Goal: Task Accomplishment & Management: Manage account settings

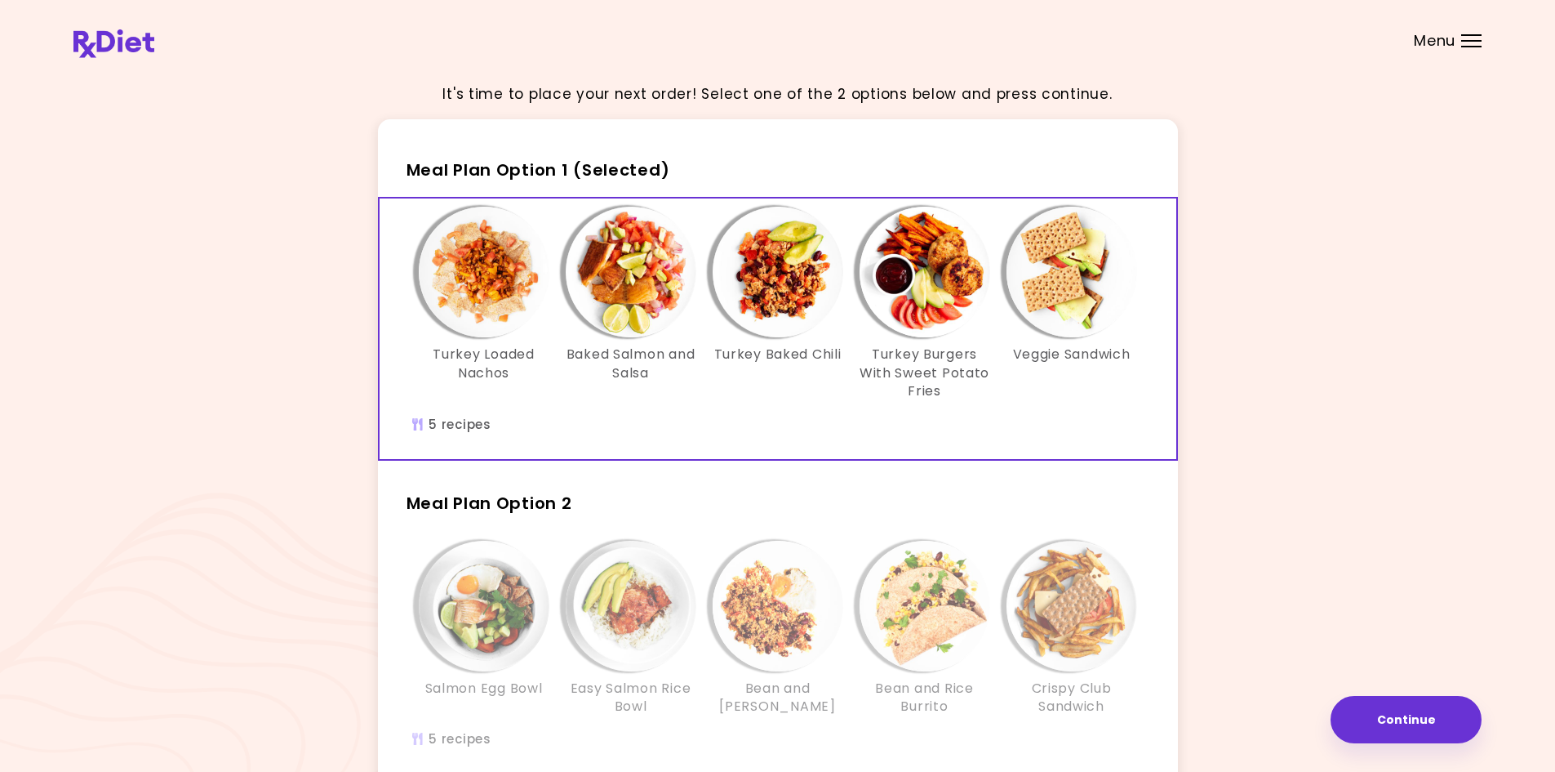
click at [1250, 229] on div "It's time to place your next order! Select one of the 2 options below and press…" at bounding box center [777, 476] width 1408 height 815
click at [1461, 39] on div "Menu" at bounding box center [1471, 40] width 20 height 13
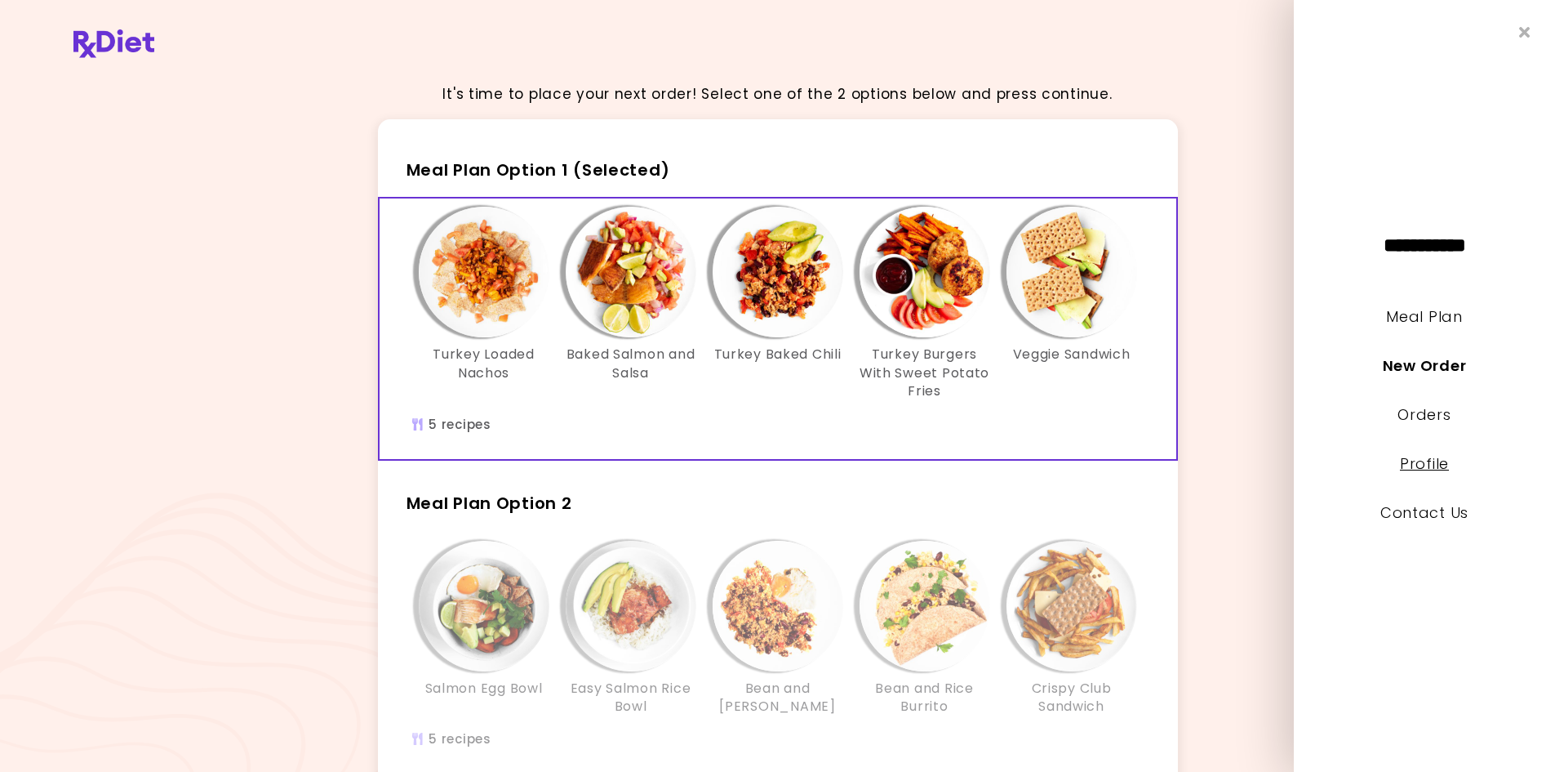
click at [1424, 467] on link "Profile" at bounding box center [1424, 463] width 49 height 20
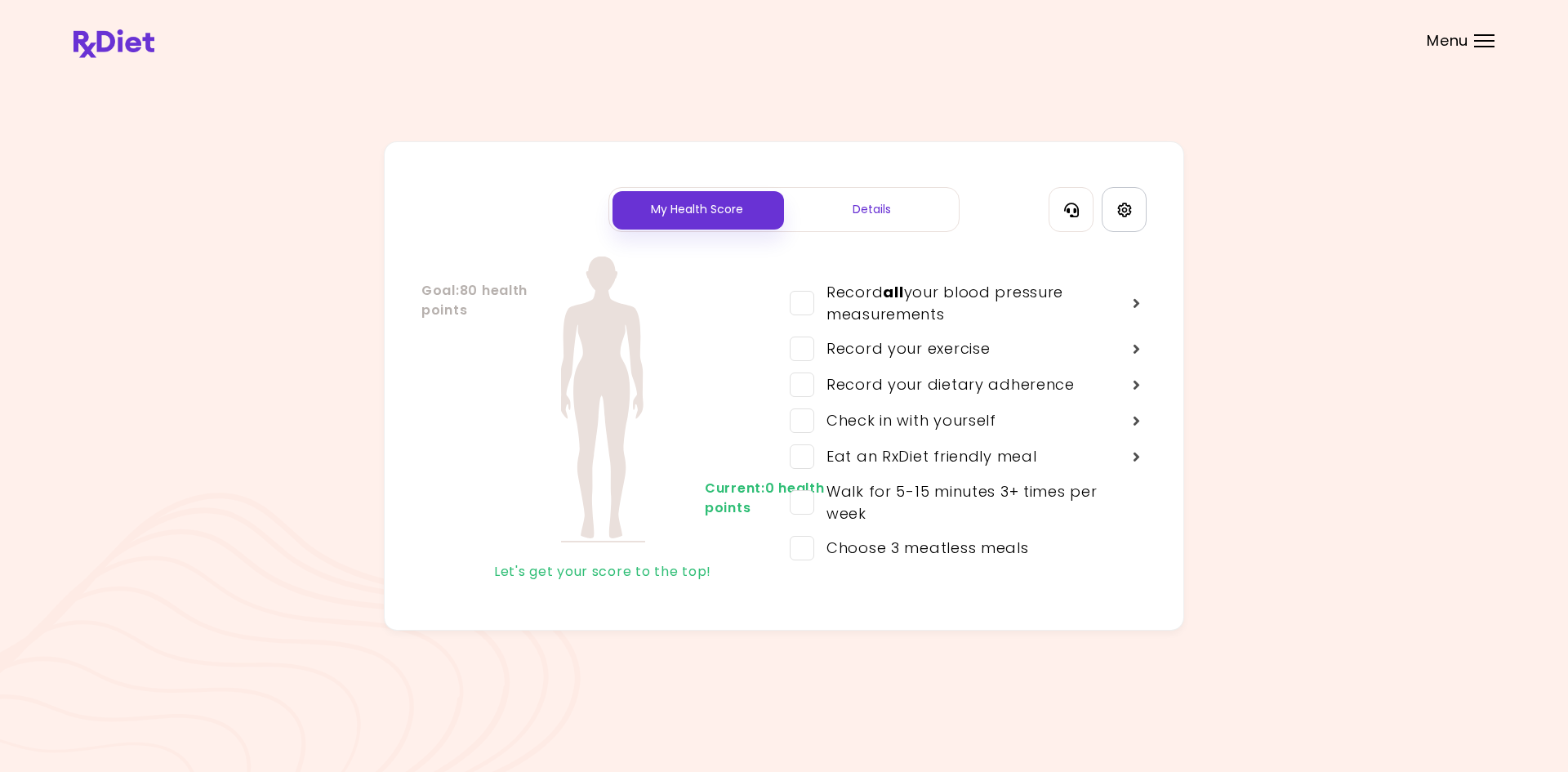
click at [1126, 211] on icon "Settings" at bounding box center [1124, 209] width 15 height 15
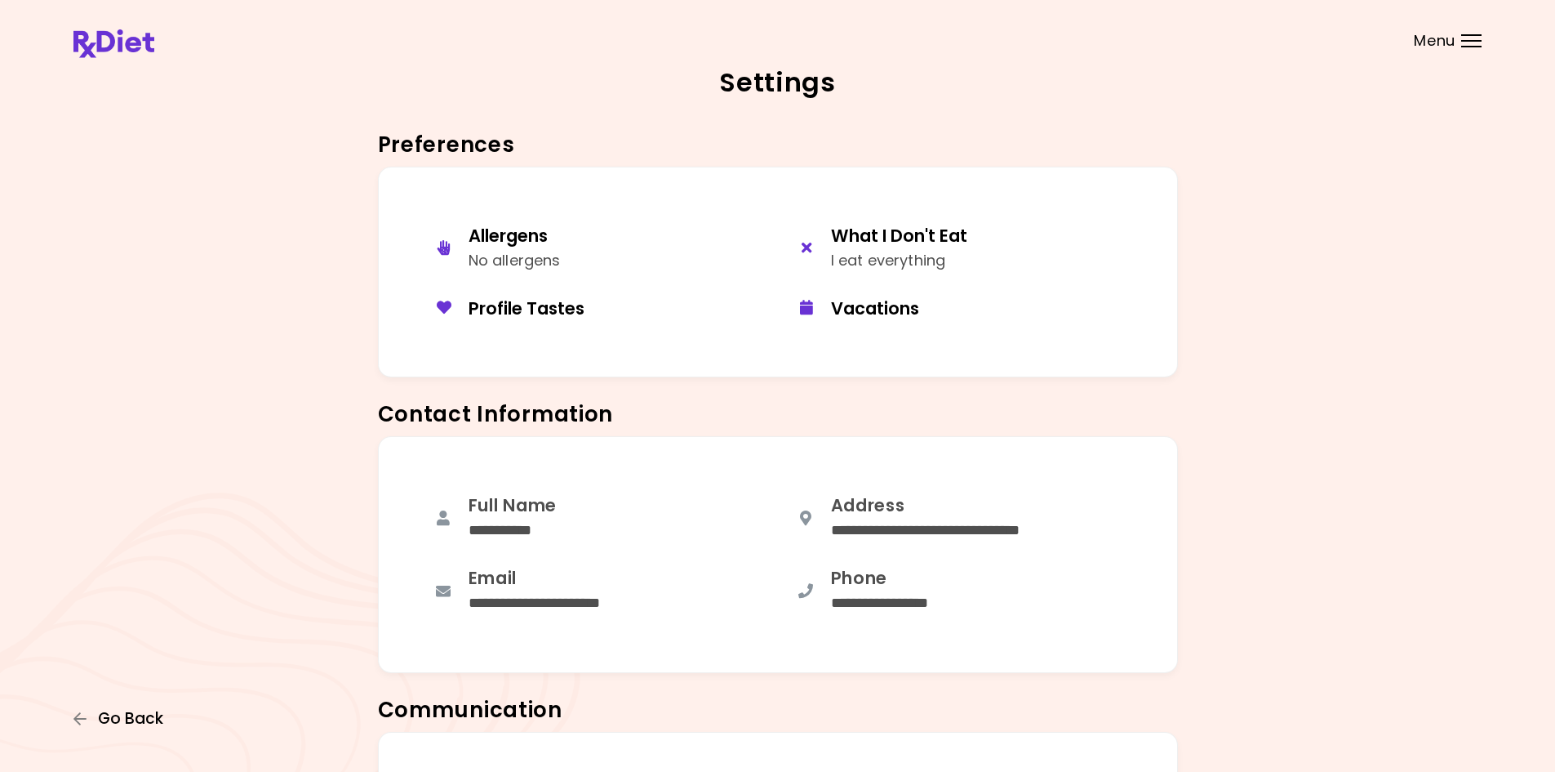
click at [105, 714] on span "Go Back" at bounding box center [130, 718] width 65 height 18
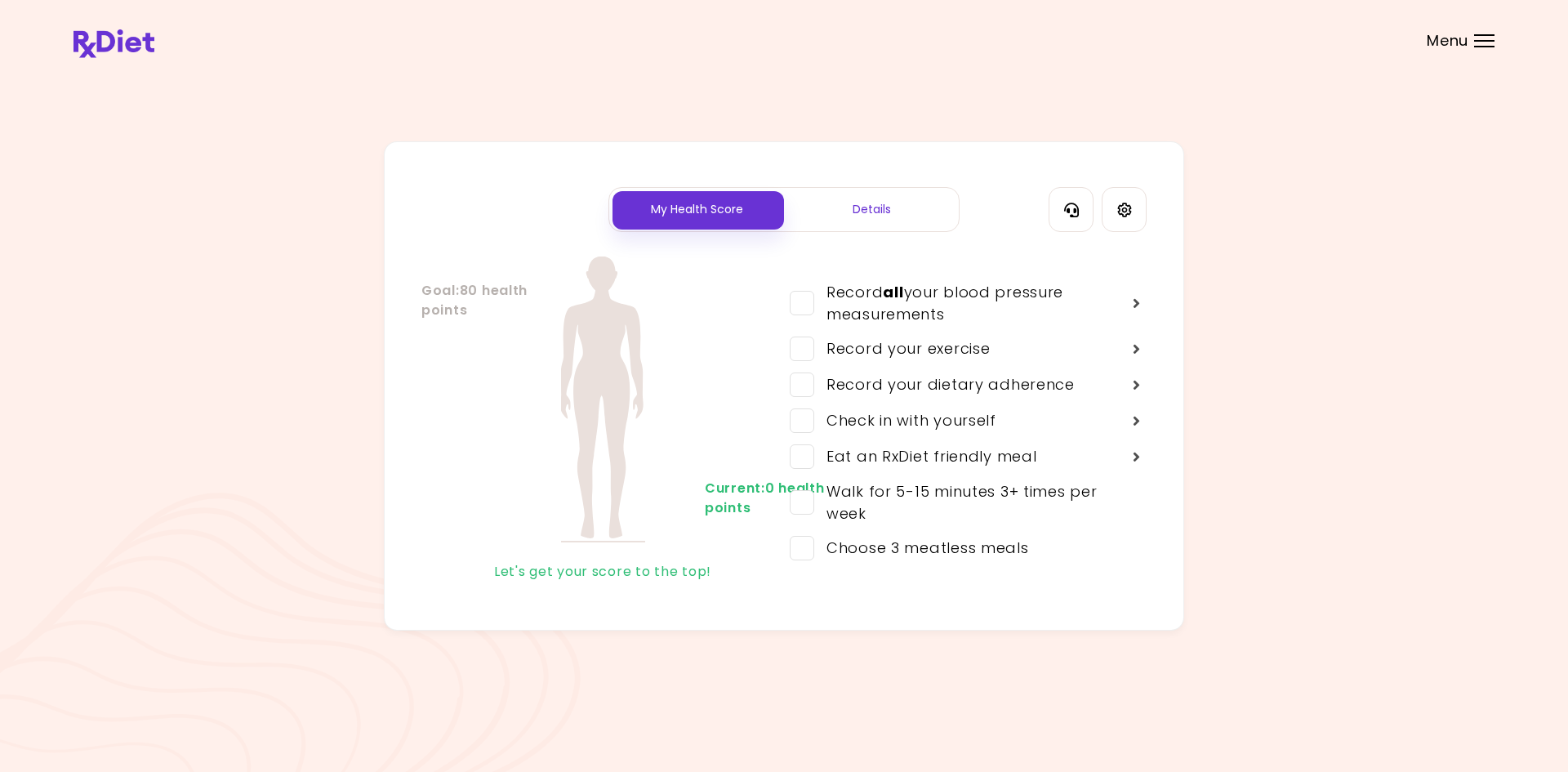
click at [870, 238] on div "My Health Score Details Goal : 80 health points Current : 0 health points Let's…" at bounding box center [784, 385] width 800 height 489
drag, startPoint x: 896, startPoint y: 213, endPoint x: 1009, endPoint y: 213, distance: 112.7
click at [897, 213] on div "Details" at bounding box center [871, 209] width 175 height 43
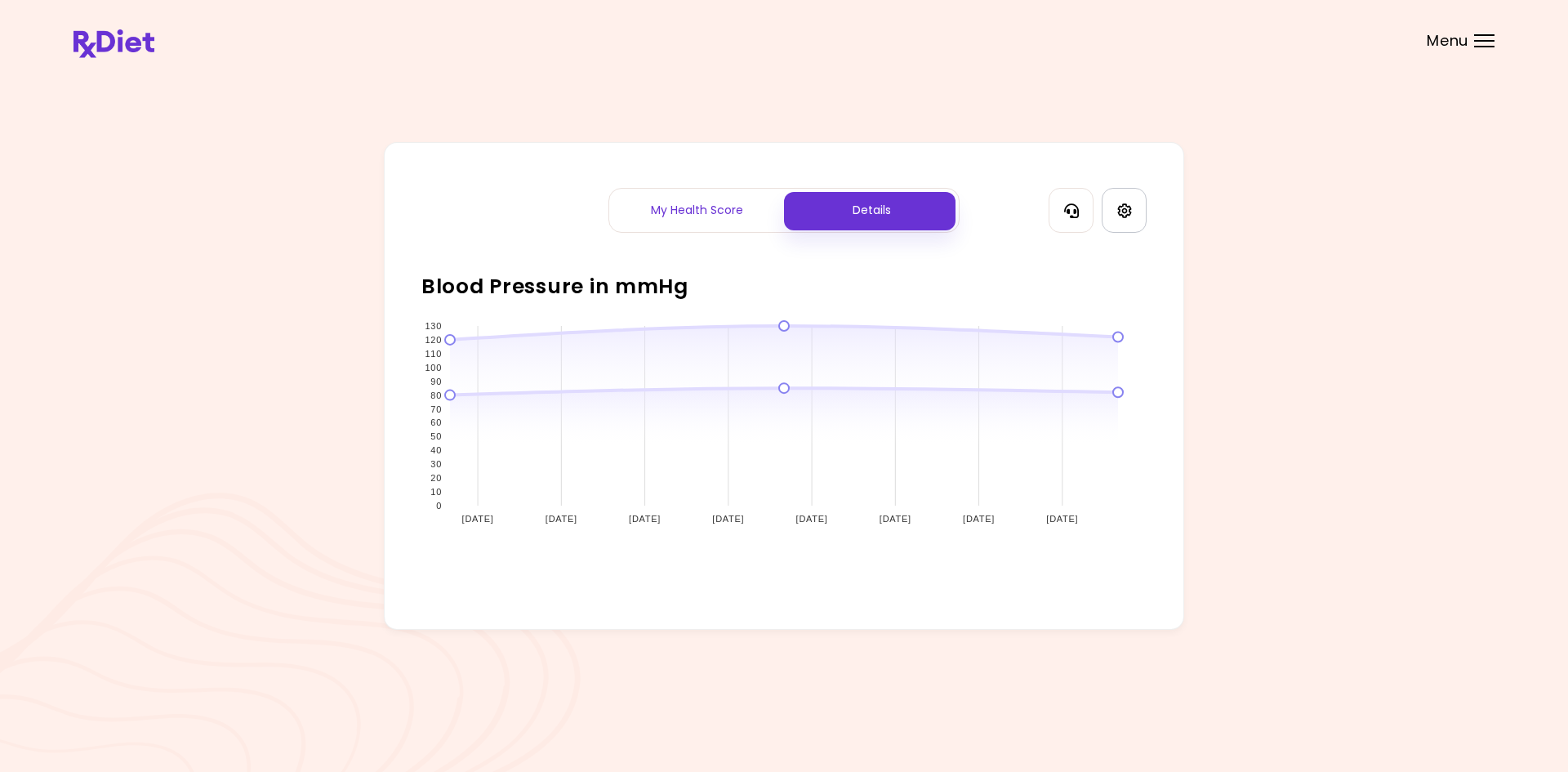
click at [1129, 207] on icon "Settings" at bounding box center [1124, 210] width 14 height 14
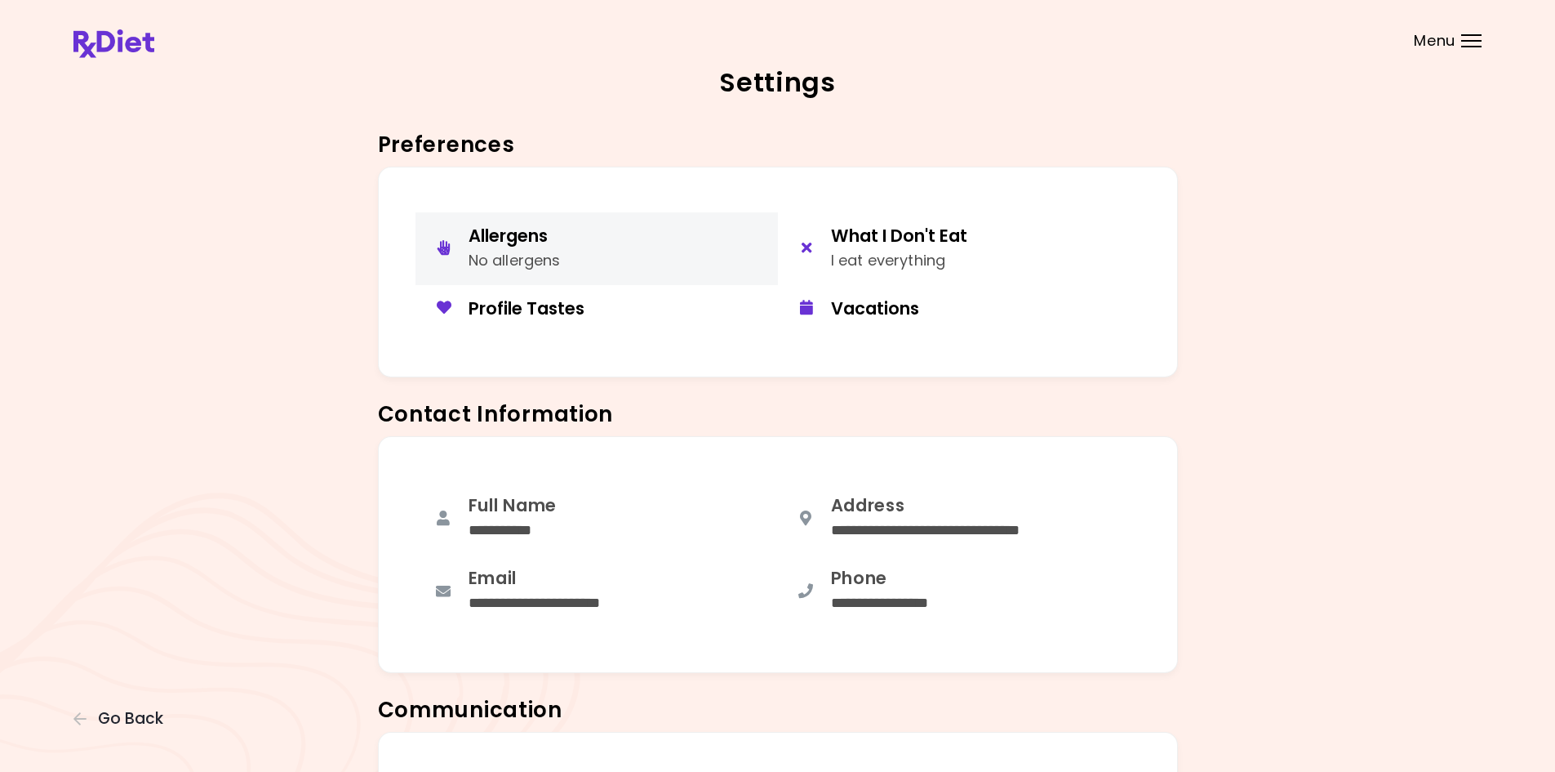
click at [571, 251] on button "Allergens No allergens" at bounding box center [597, 248] width 362 height 73
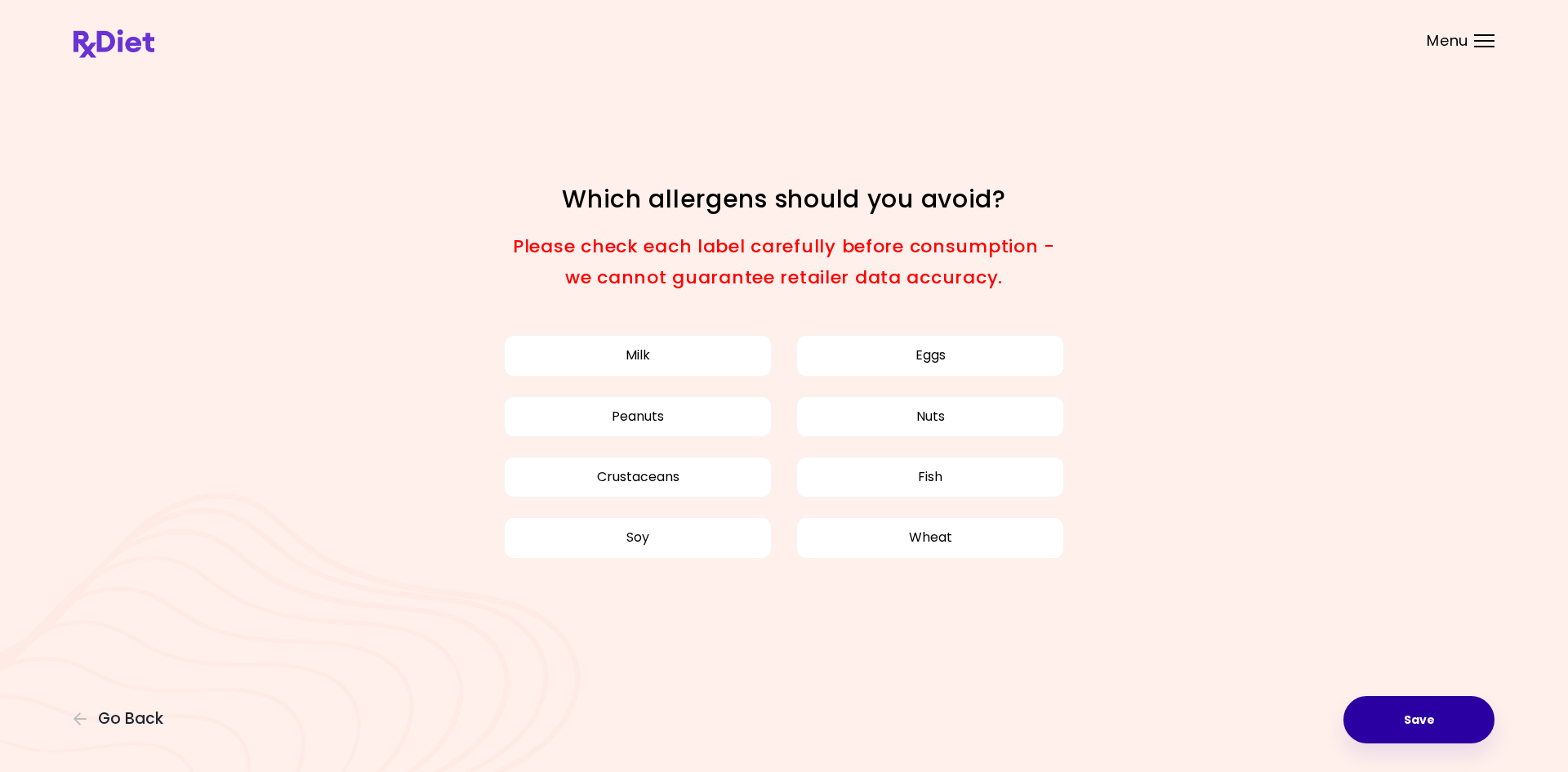
click at [1390, 736] on button "Save" at bounding box center [1418, 719] width 151 height 47
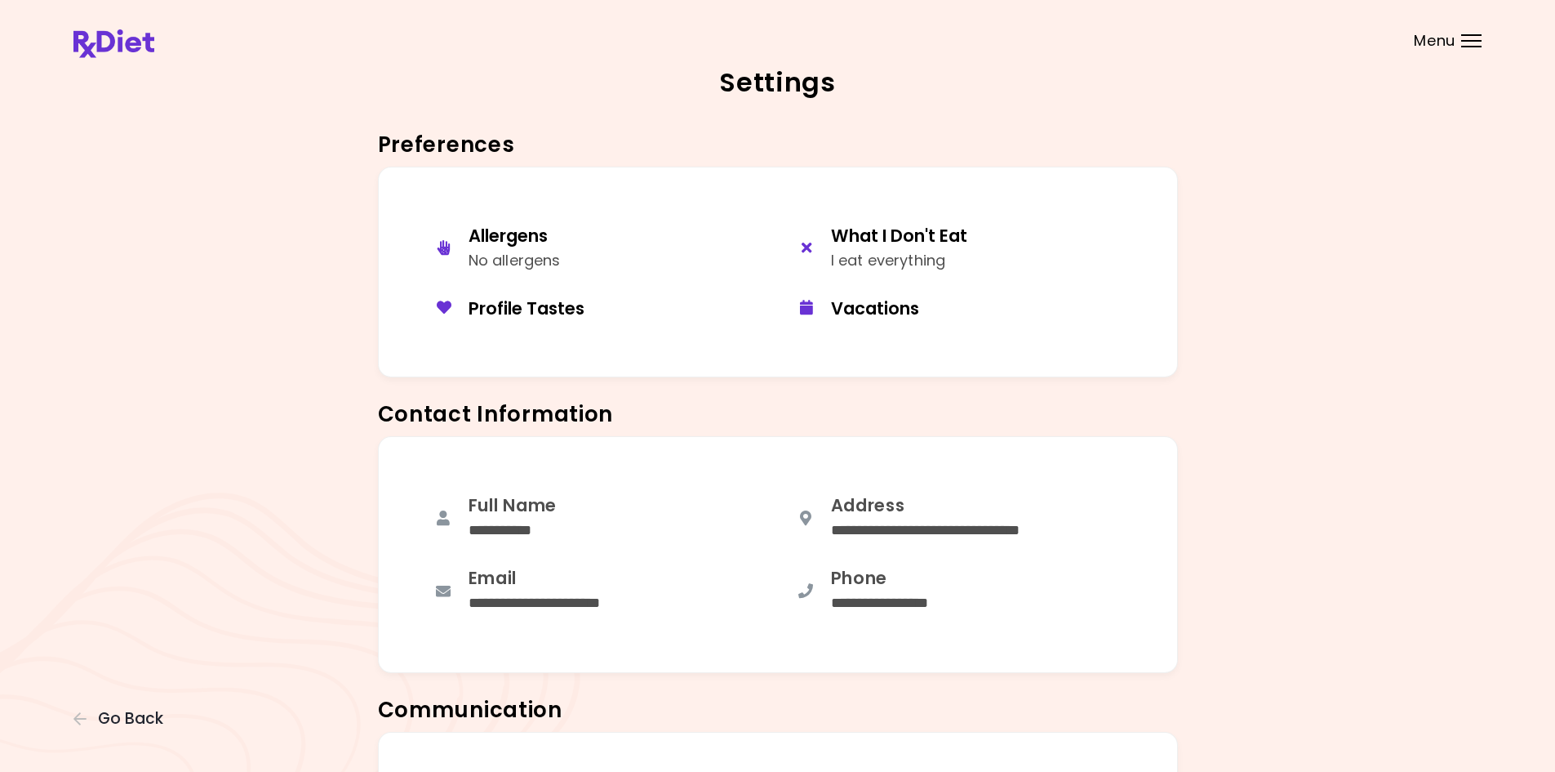
click at [1209, 446] on div "**********" at bounding box center [777, 560] width 1408 height 249
click at [600, 247] on button "Allergens No allergens" at bounding box center [597, 248] width 362 height 73
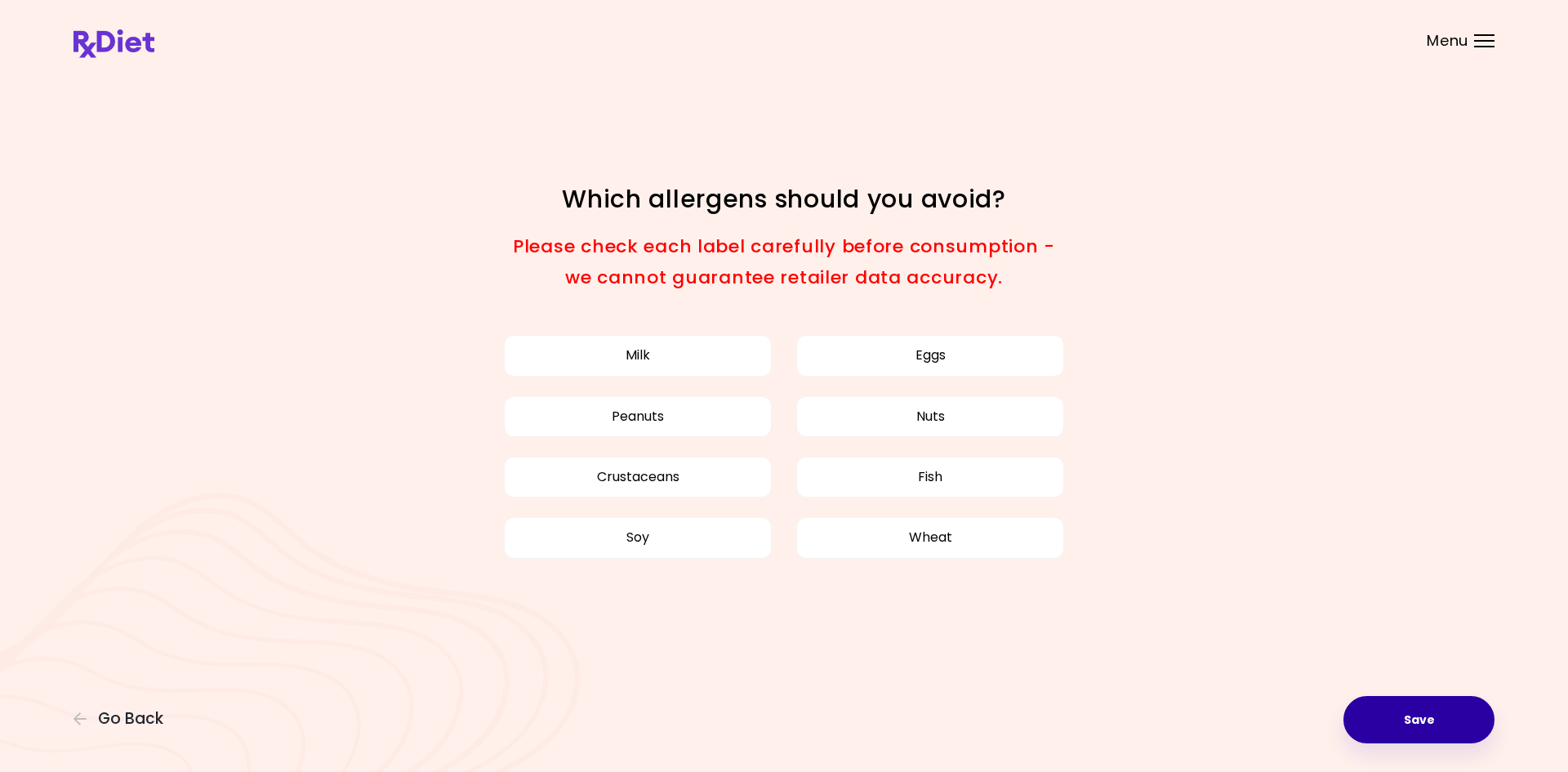
click at [1391, 712] on button "Save" at bounding box center [1418, 719] width 151 height 47
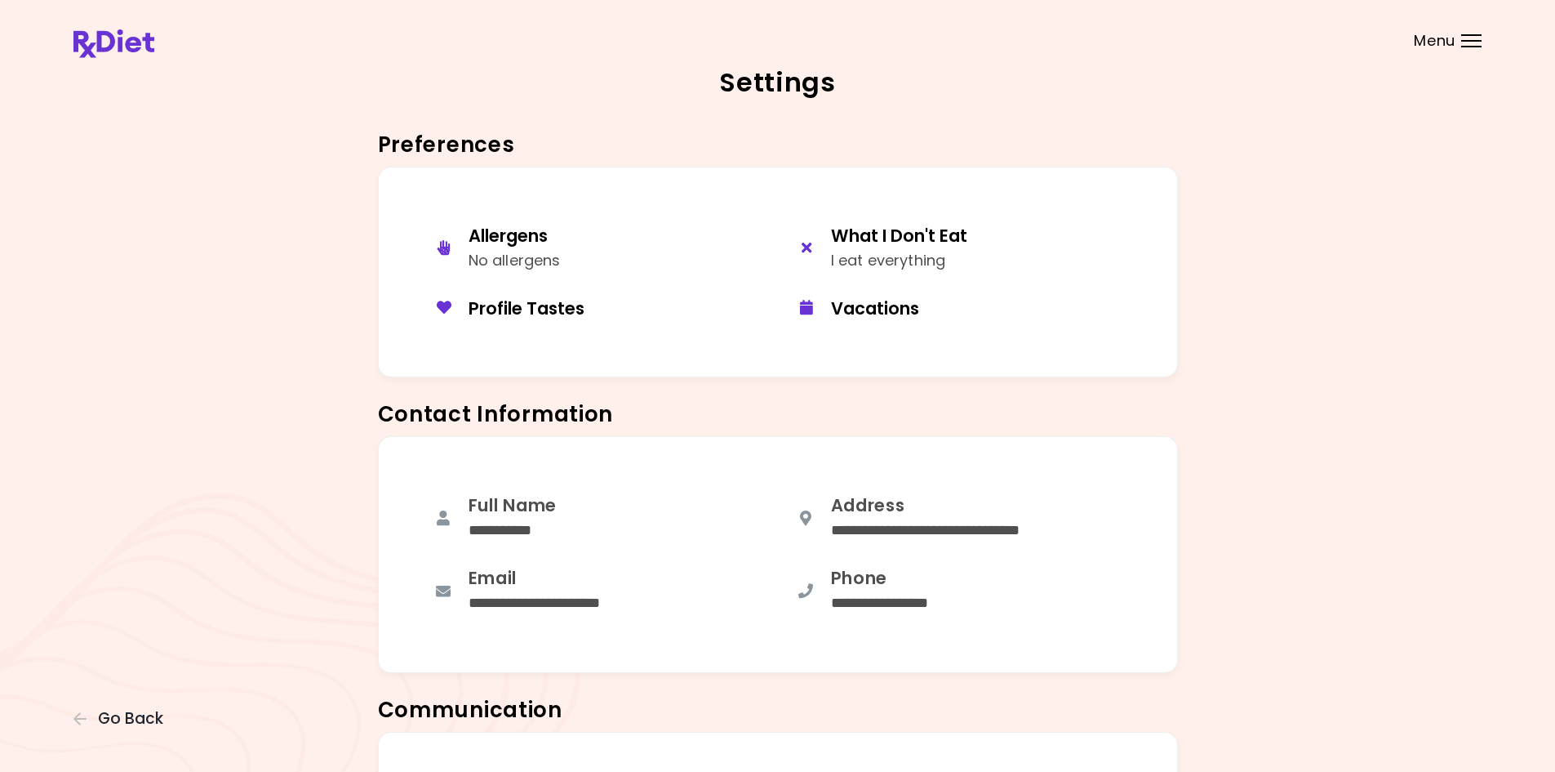
click at [140, 43] on img at bounding box center [113, 43] width 81 height 29
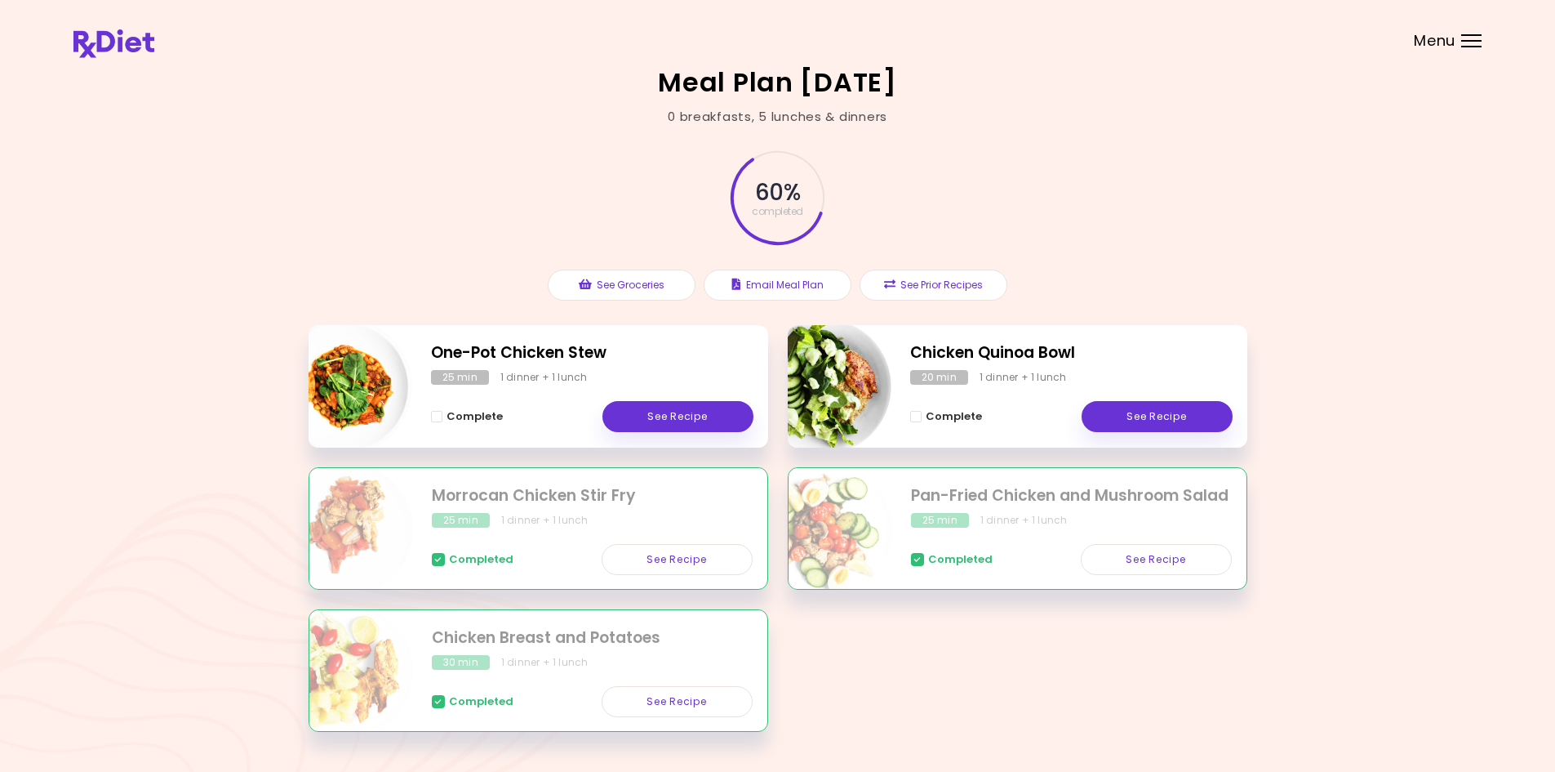
click at [395, 133] on div "60 % completed See Groceries Email Meal Plan See Prior Recipes" at bounding box center [778, 225] width 939 height 199
click at [1482, 487] on div "Meal Plan [DATE] 0 breakfasts , 5 lunches & dinners 60 % completed See Grocerie…" at bounding box center [777, 410] width 1555 height 821
